Goal: Find specific page/section: Find specific page/section

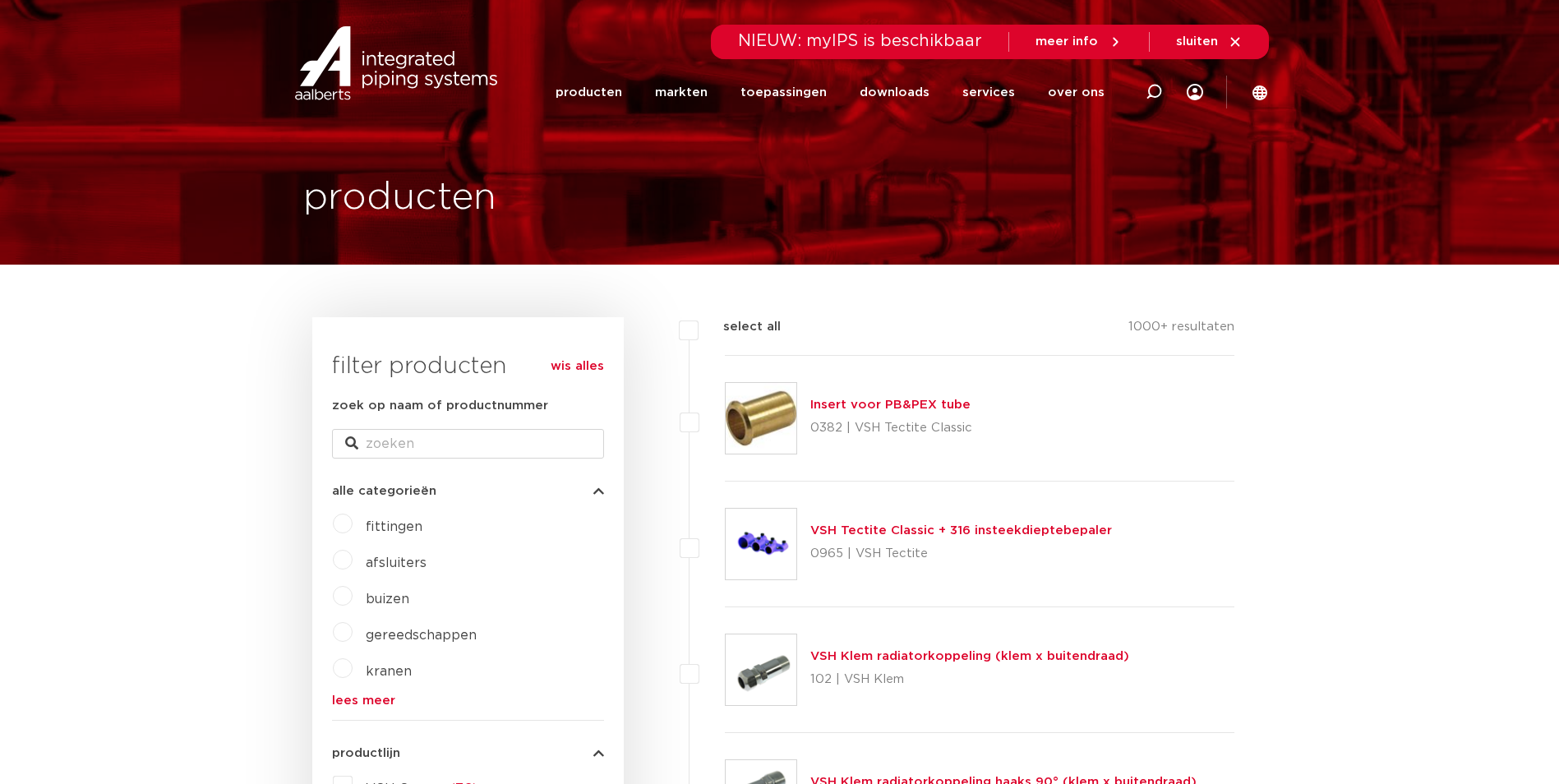
scroll to position [82, 0]
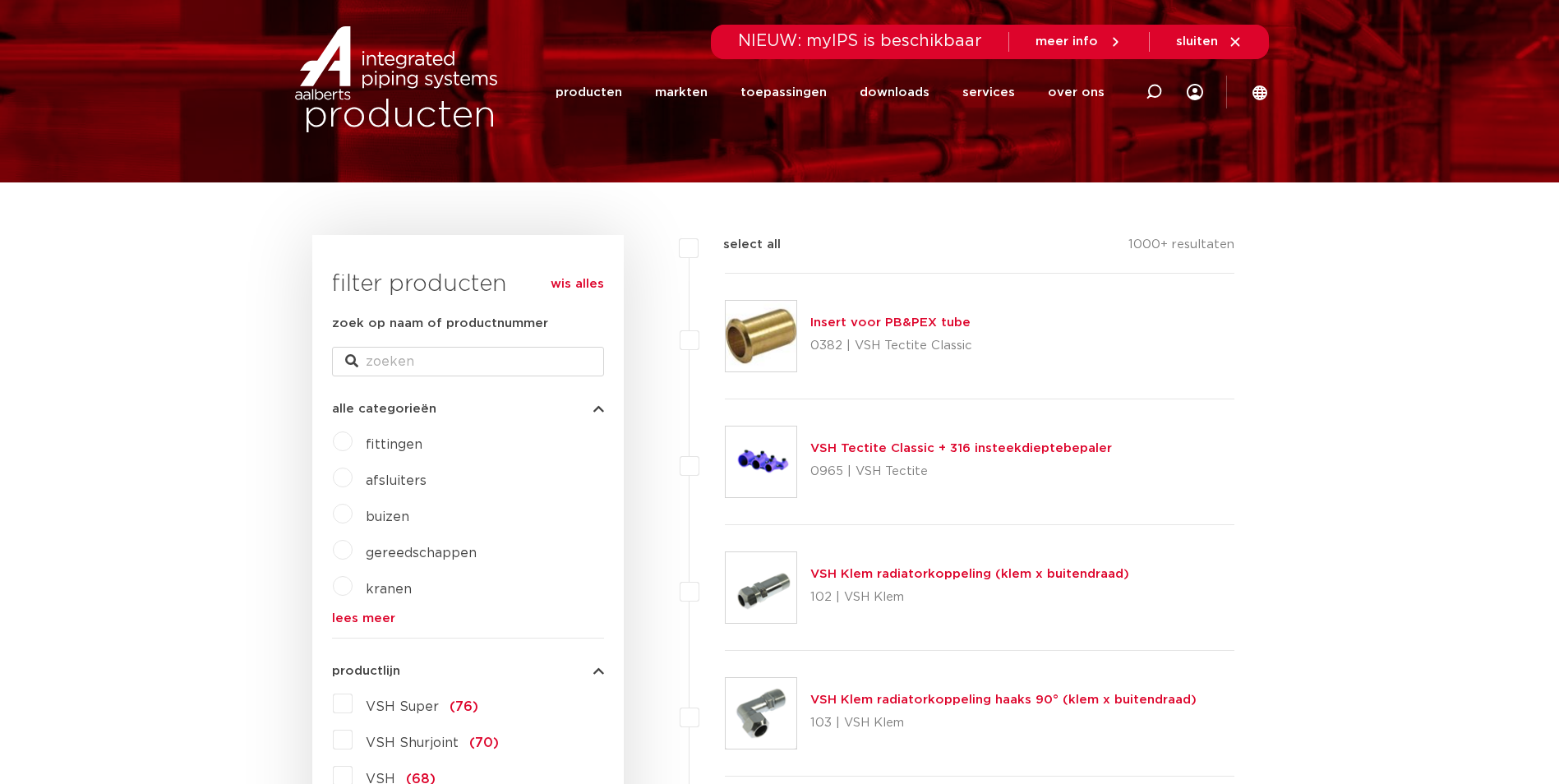
click at [377, 627] on form "zoek op naam of productnummer alle categorieën fittingen afsluiters buizen gere…" at bounding box center [468, 791] width 272 height 956
click at [378, 620] on link "lees meer" at bounding box center [468, 618] width 272 height 12
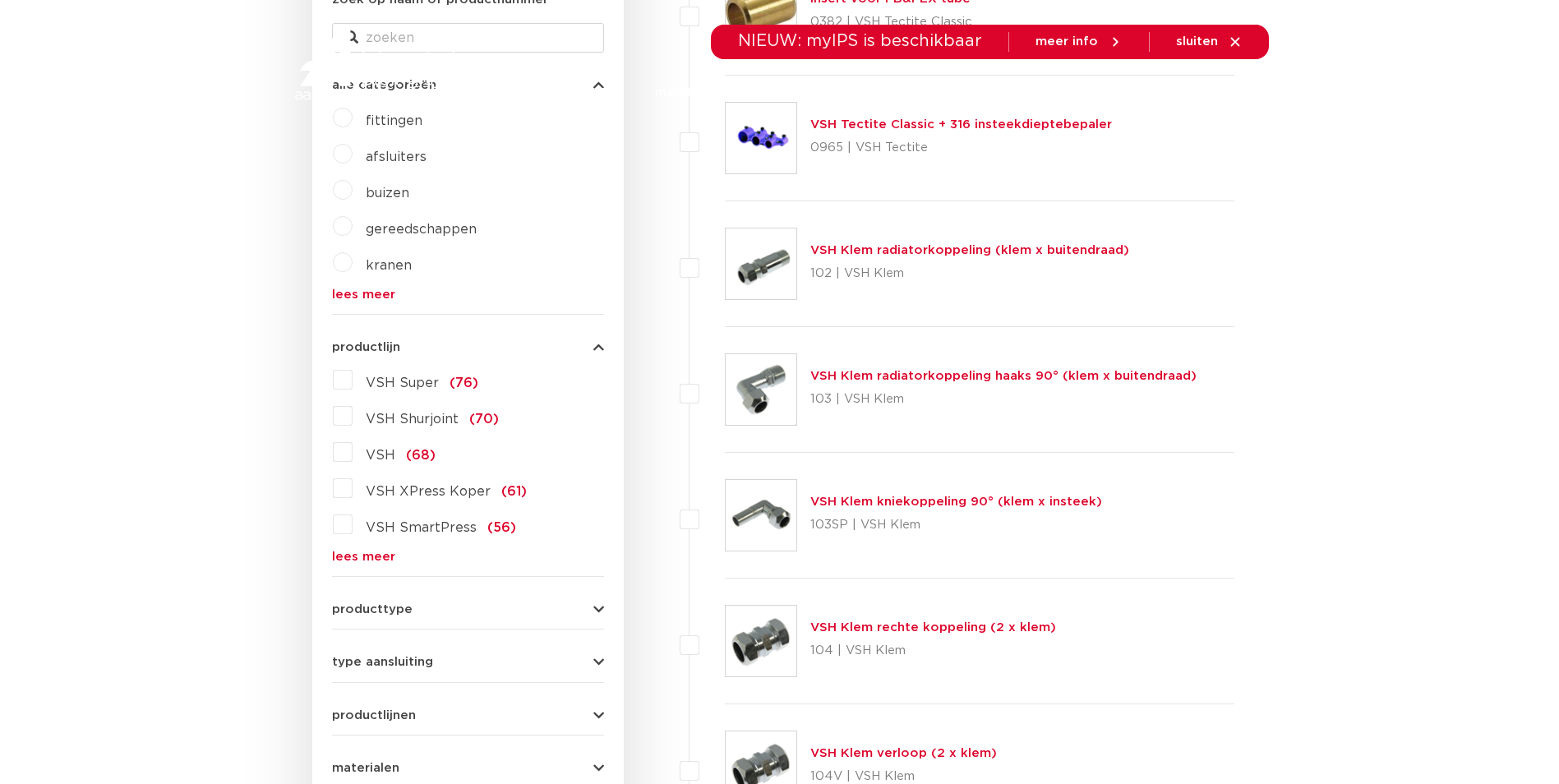
scroll to position [411, 0]
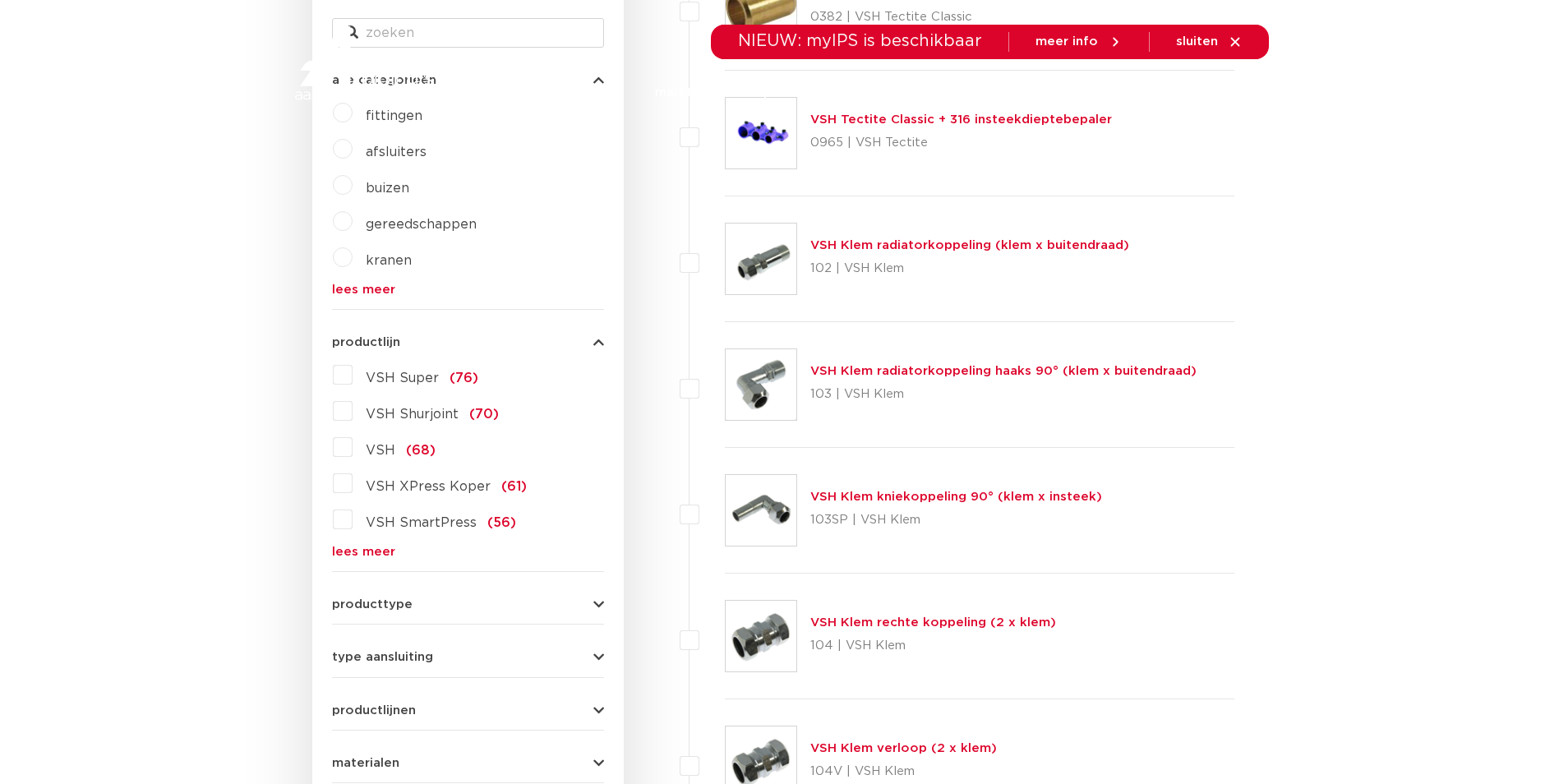
click at [385, 561] on form "zoek op naam of productnummer alle categorieën fittingen afsluiters buizen gere…" at bounding box center [468, 463] width 272 height 956
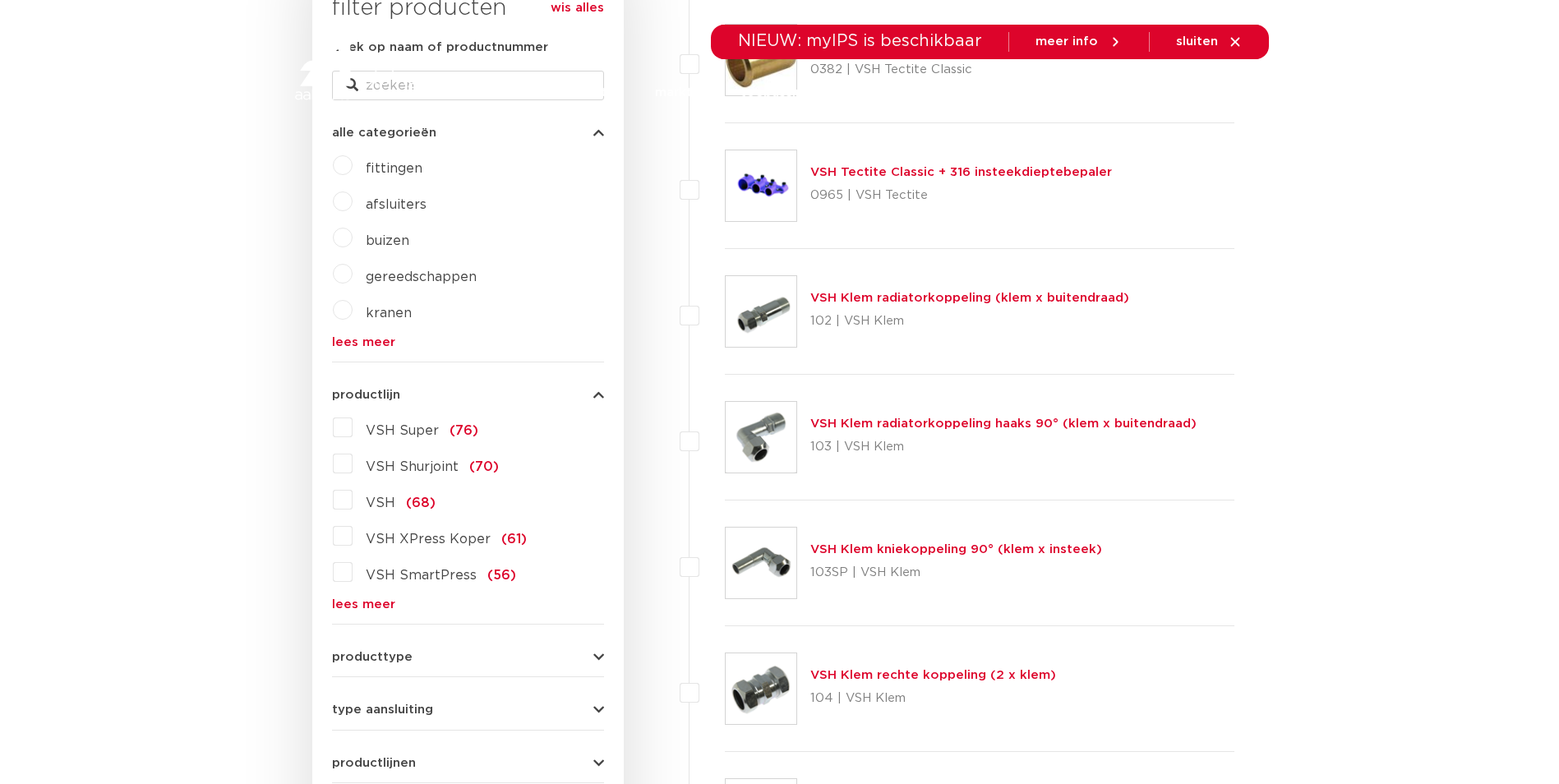
scroll to position [329, 0]
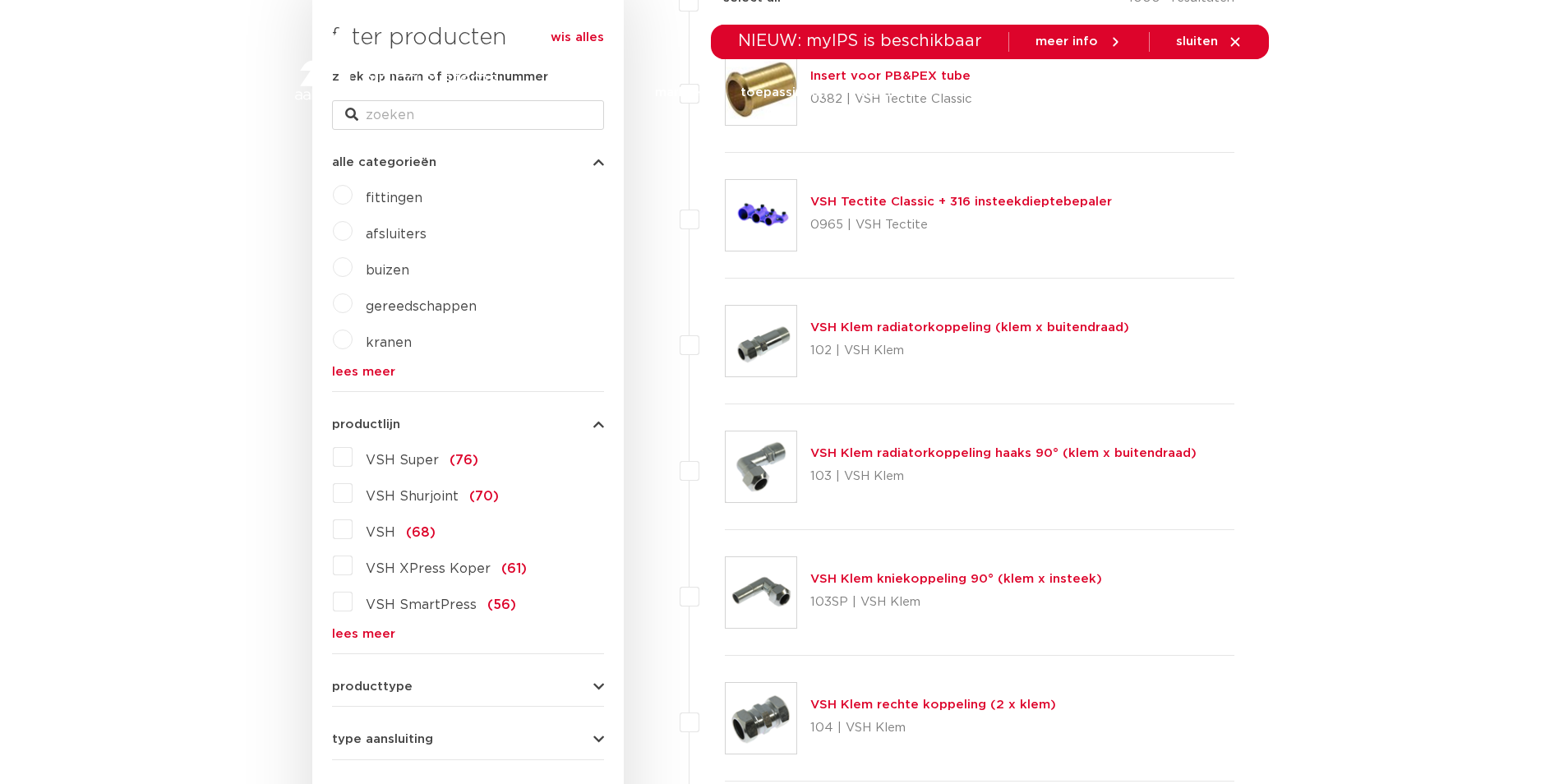
click at [356, 635] on link "lees meer" at bounding box center [468, 633] width 272 height 12
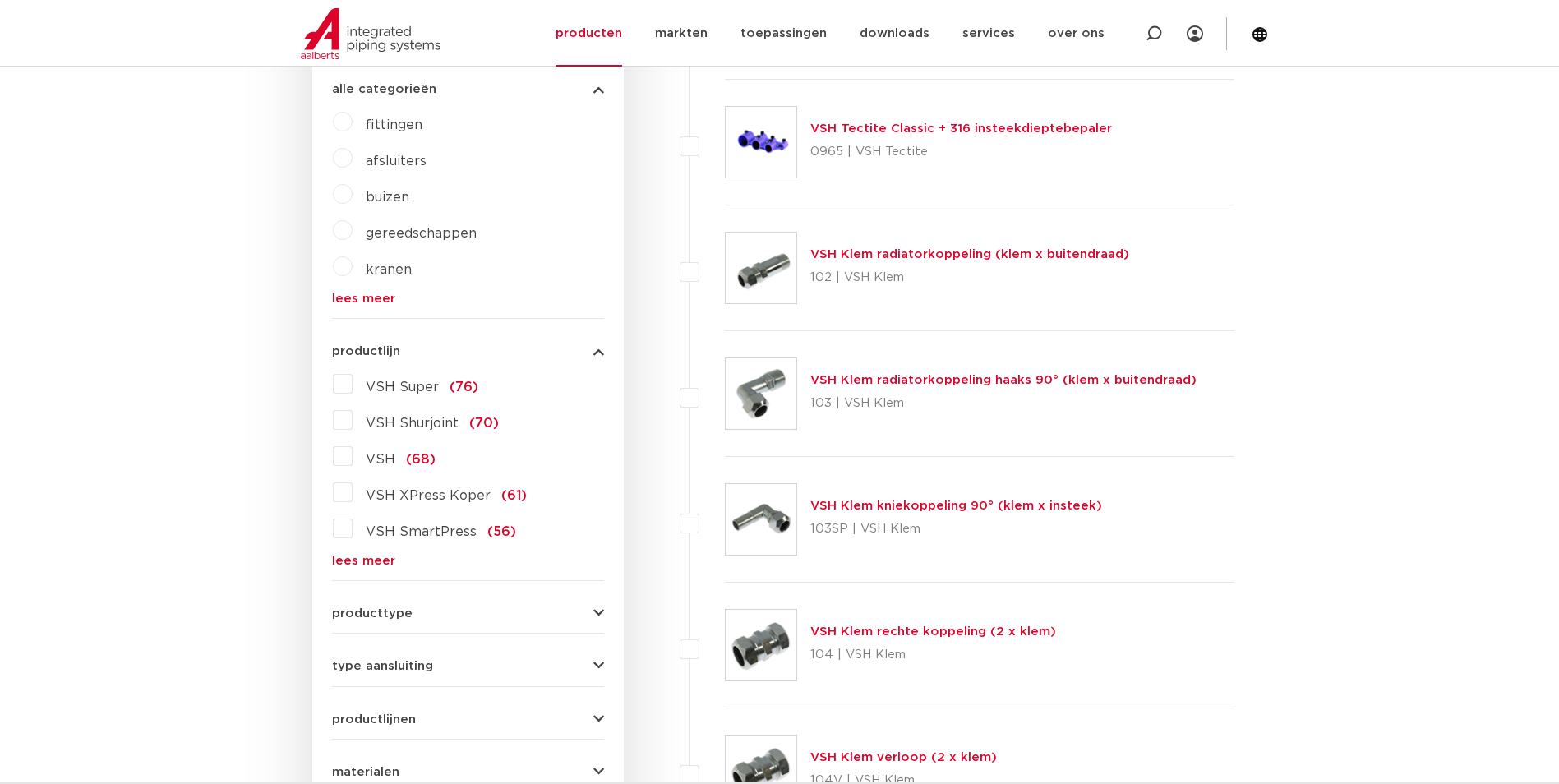
scroll to position [411, 0]
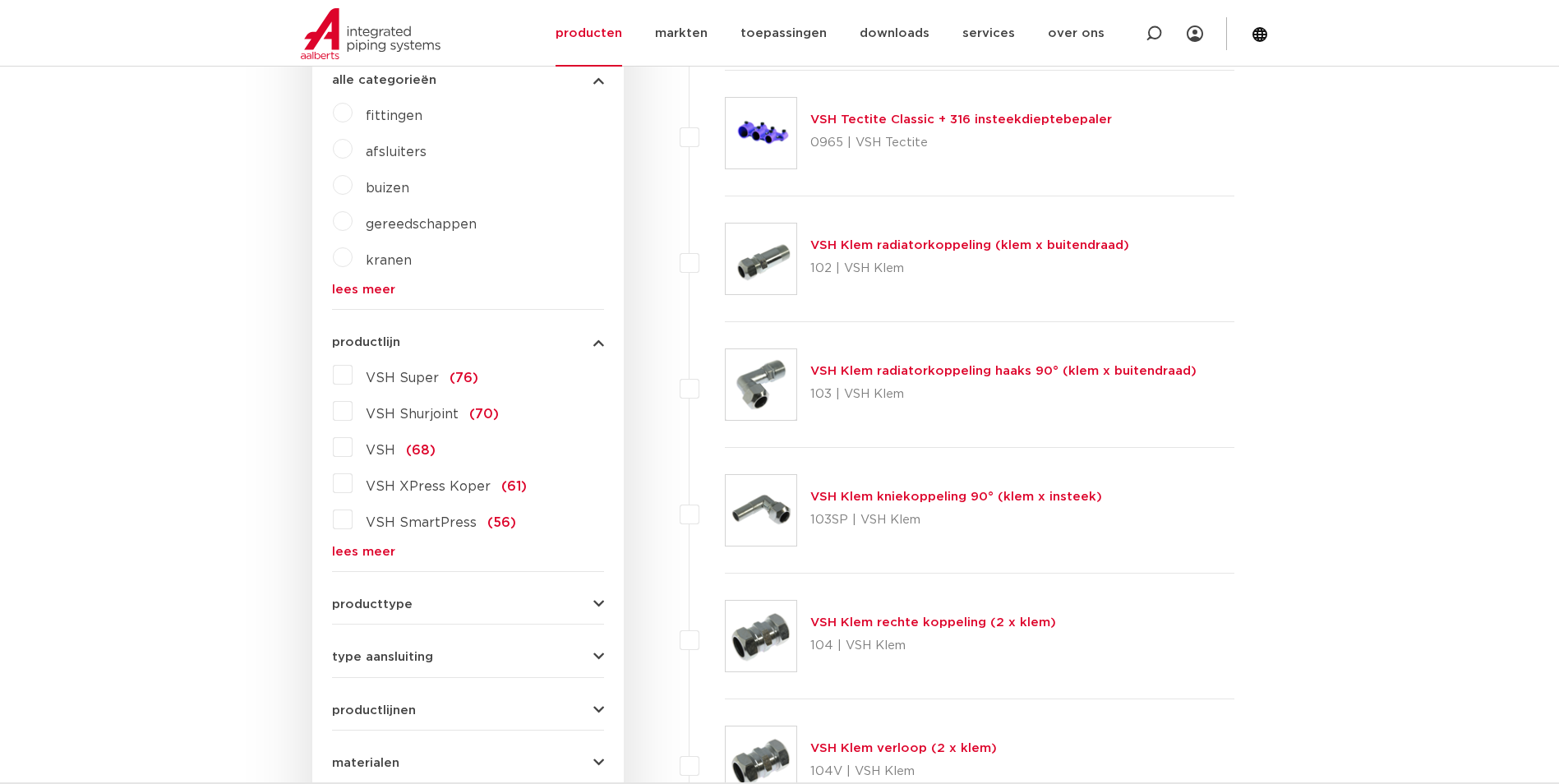
click at [372, 551] on link "lees meer" at bounding box center [468, 551] width 272 height 12
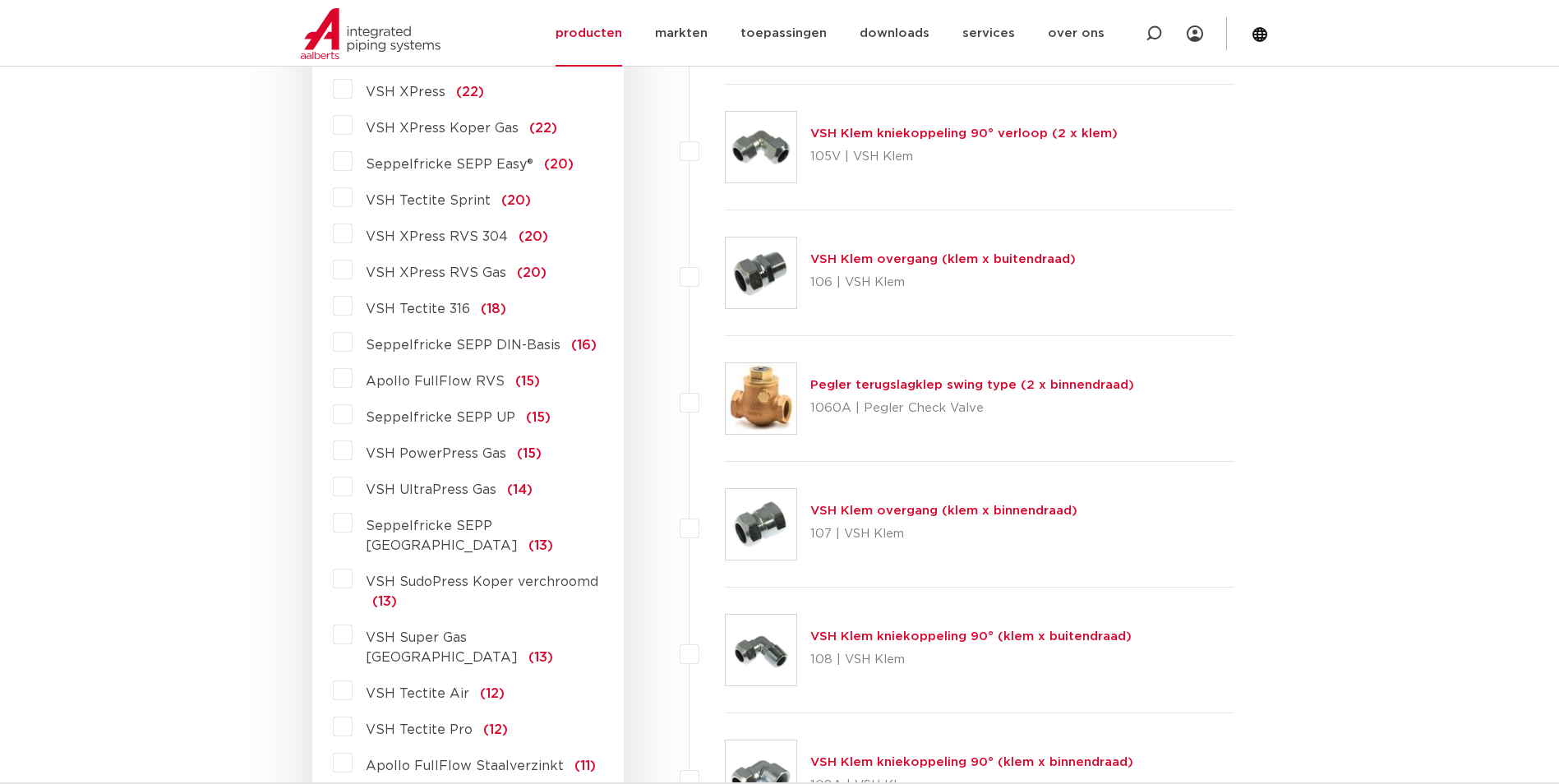
scroll to position [1561, 0]
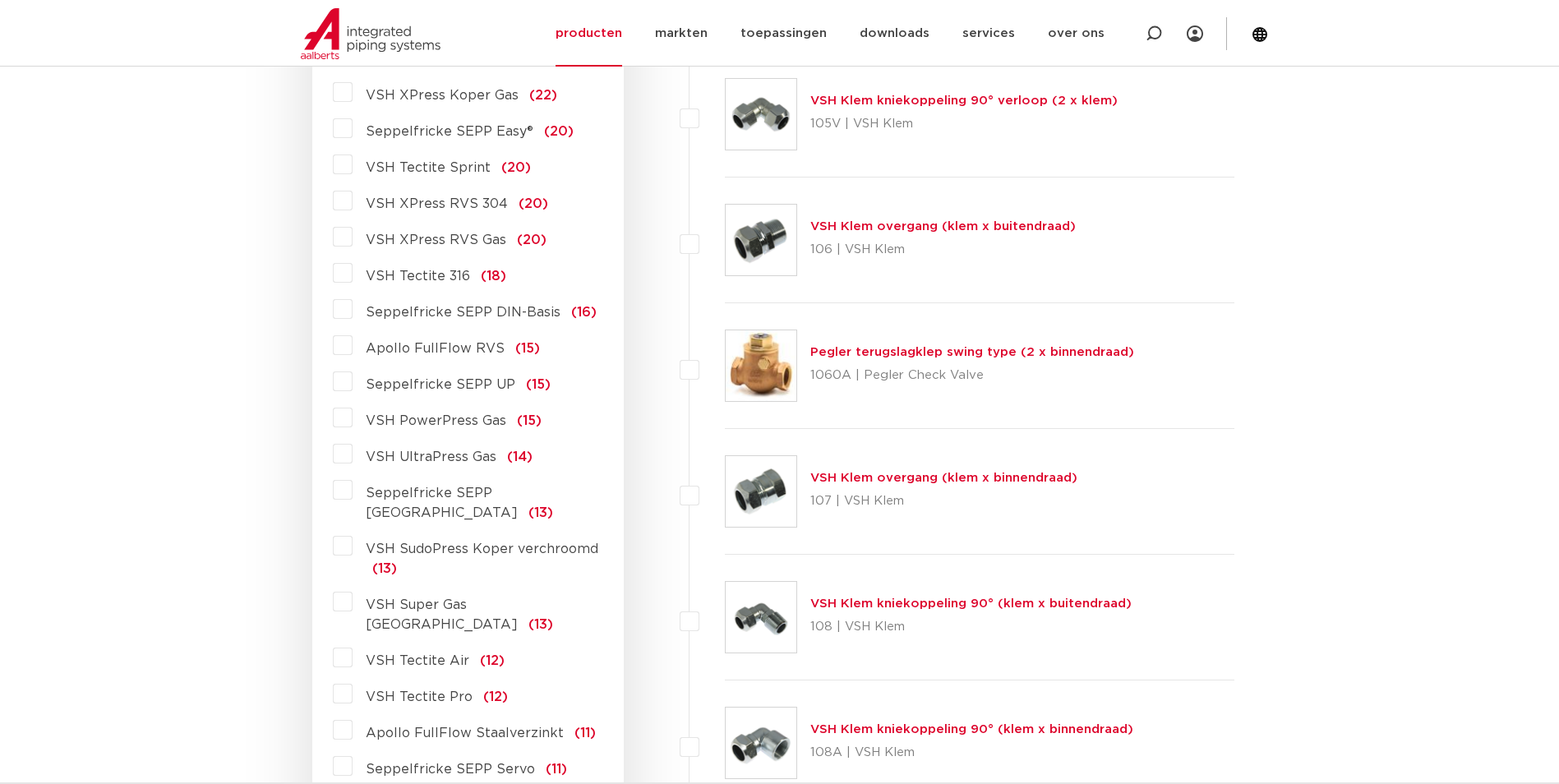
click at [399, 690] on span "VSH Tectite Pro" at bounding box center [419, 696] width 107 height 13
click at [0, 0] on input "VSH Tectite Pro (12)" at bounding box center [0, 0] width 0 height 0
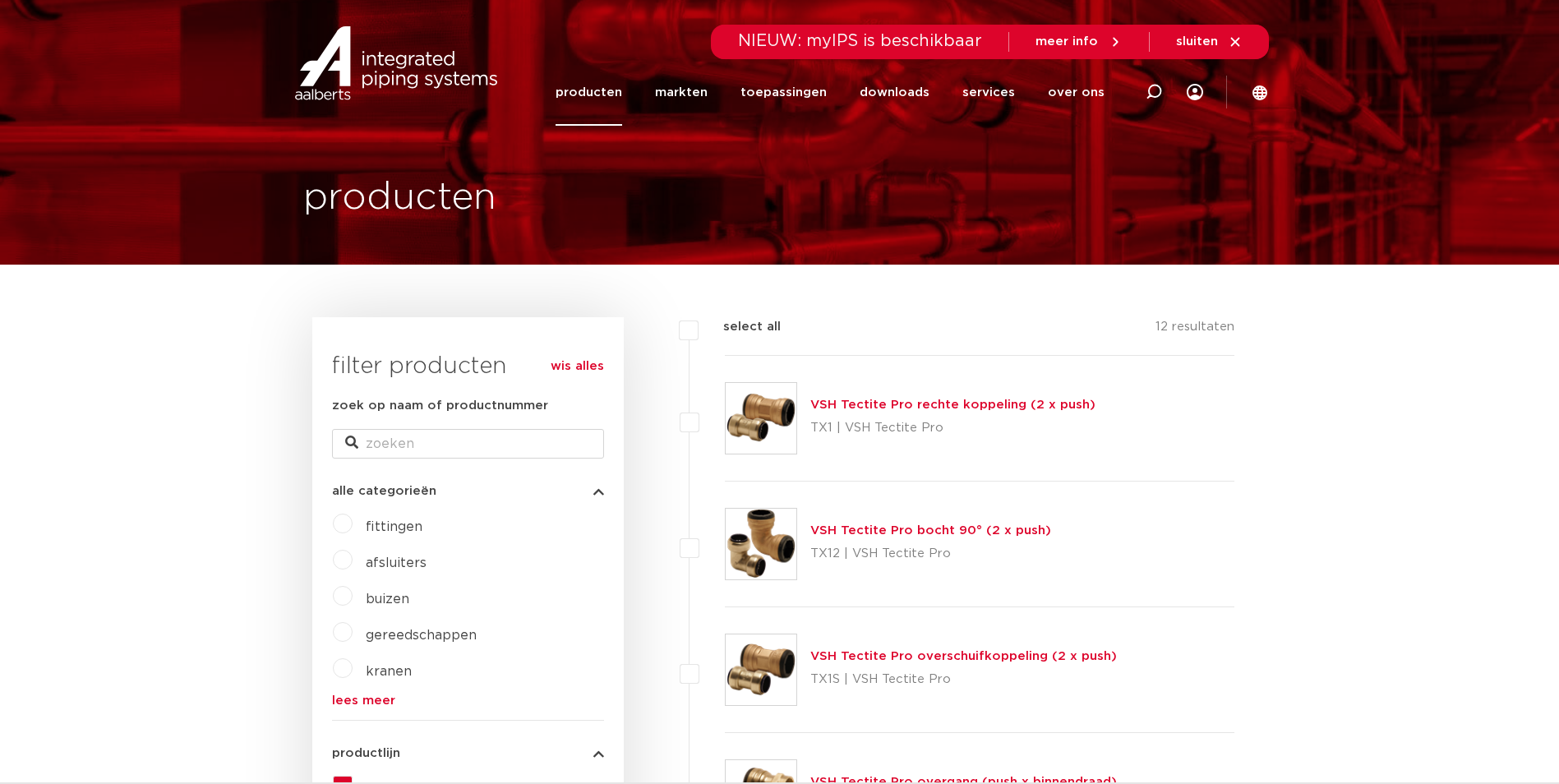
click at [932, 402] on link "VSH Tectite Pro rechte koppeling (2 x push)" at bounding box center [953, 404] width 285 height 12
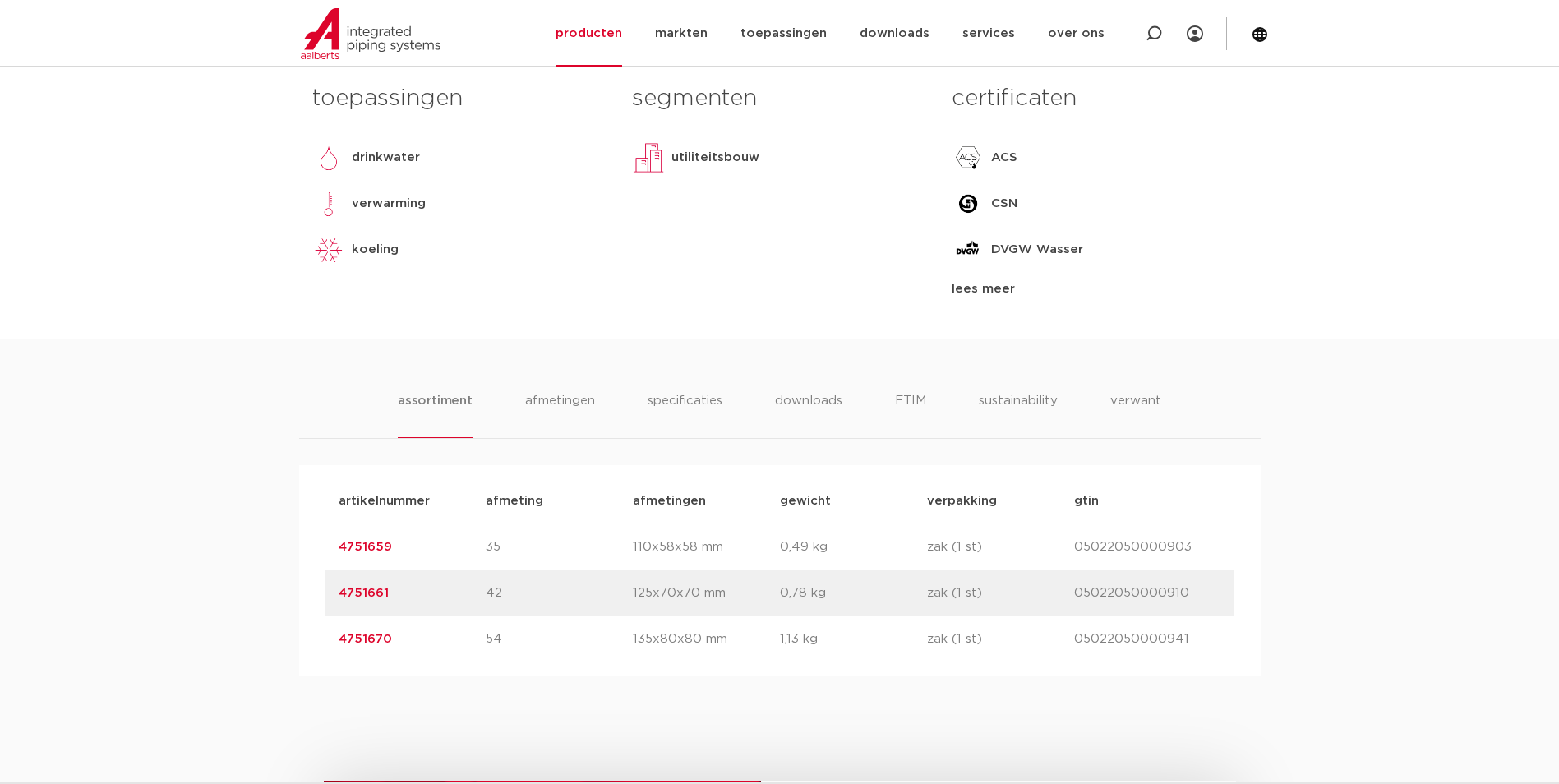
scroll to position [165, 0]
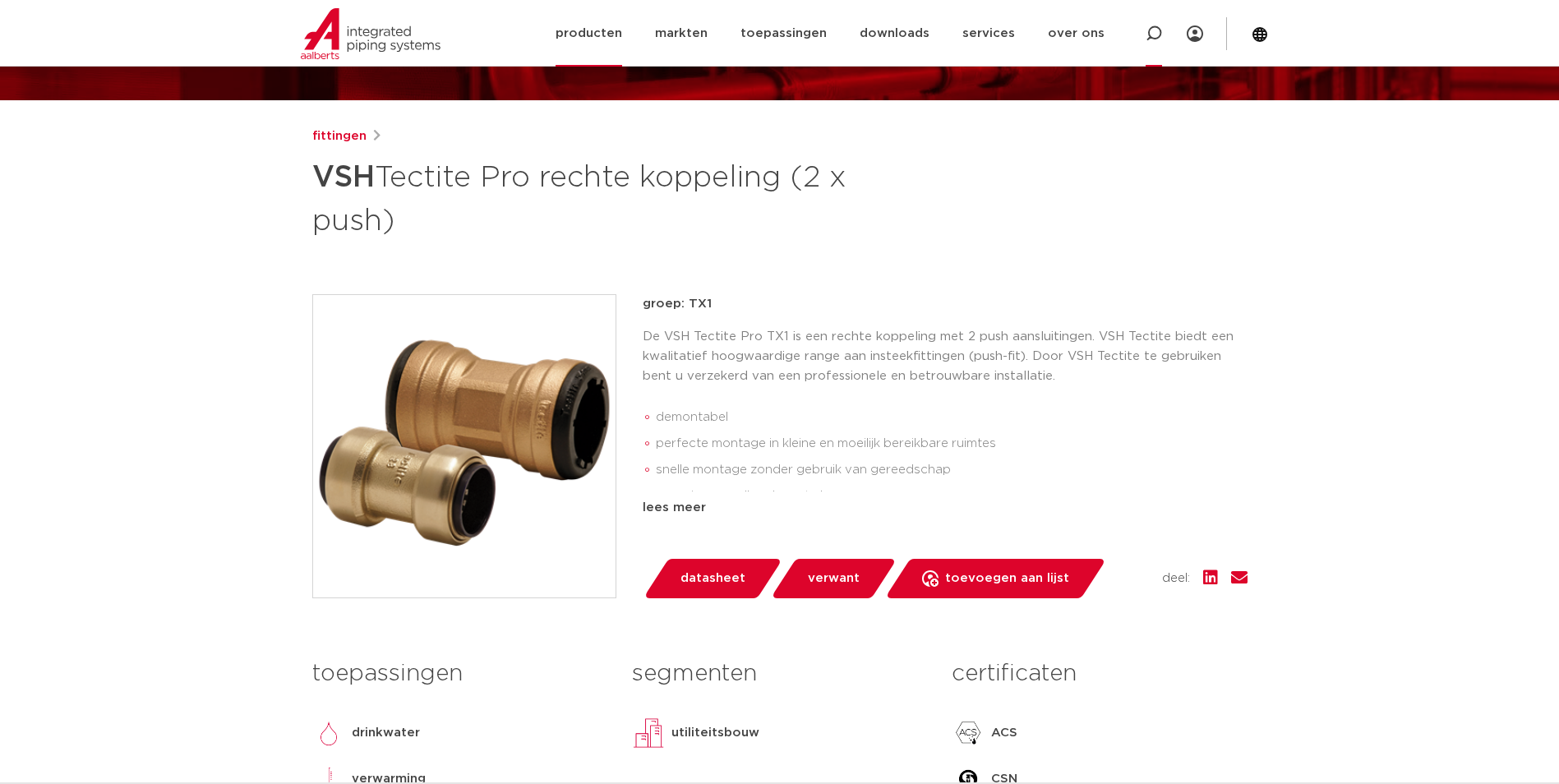
click at [1147, 43] on div at bounding box center [1154, 33] width 17 height 66
paste input "65524"
type input "65524"
click button "Zoeken" at bounding box center [0, 0] width 0 height 0
